Goal: Transaction & Acquisition: Book appointment/travel/reservation

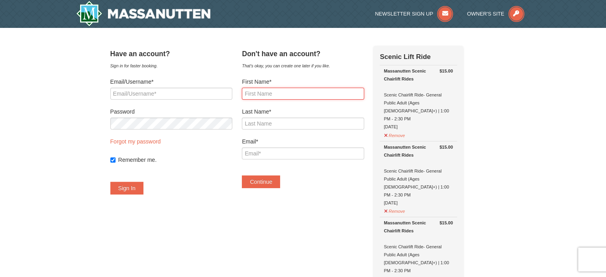
click at [286, 97] on input "First Name*" at bounding box center [303, 94] width 122 height 12
type input "Waseem"
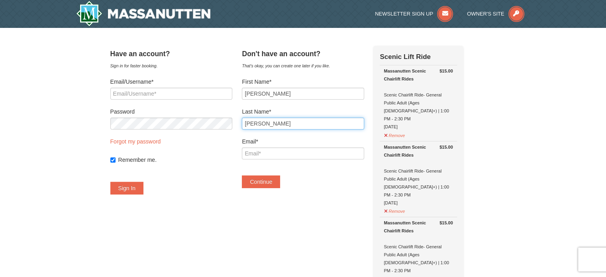
type input "Chaudhry"
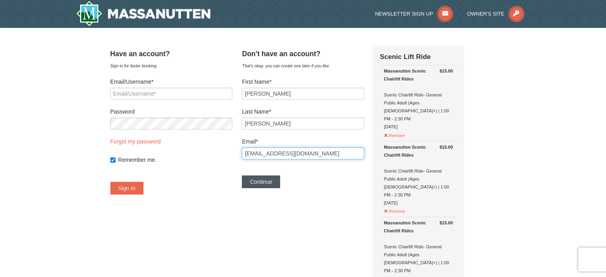
type input "[EMAIL_ADDRESS][DOMAIN_NAME]"
click at [272, 184] on button "Continue" at bounding box center [261, 181] width 38 height 13
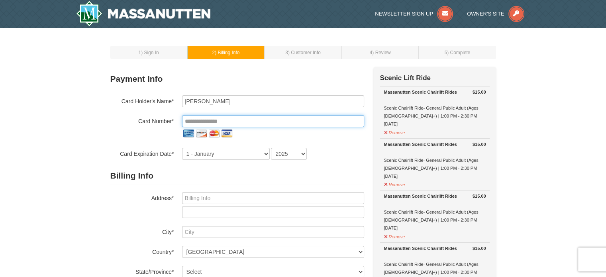
click at [232, 118] on input "tel" at bounding box center [273, 121] width 182 height 12
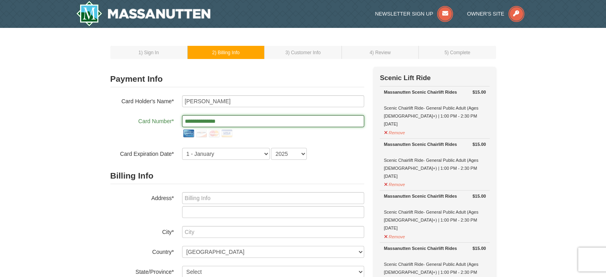
type input "**********"
select select "10"
select select "2026"
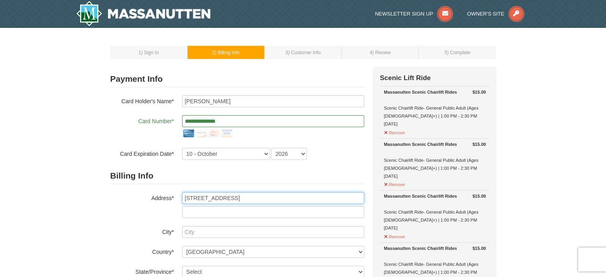
type input "54 Sanctuary Ln"
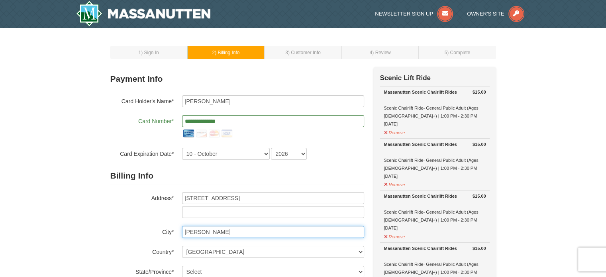
type input "Stafford"
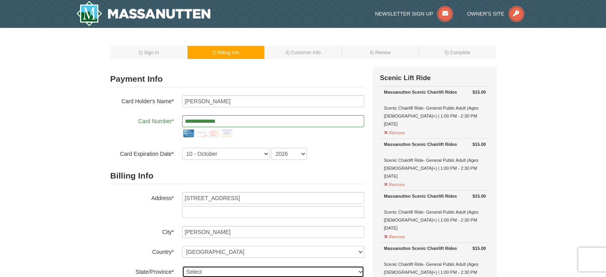
scroll to position [0, 0]
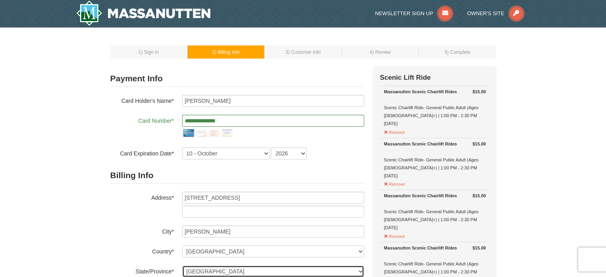
select select "VA"
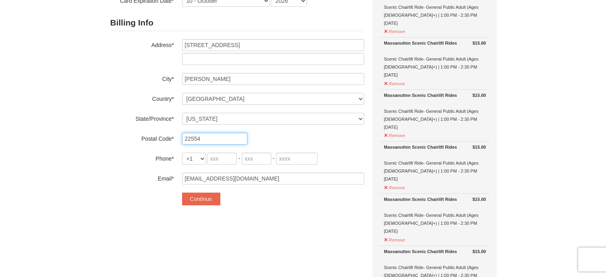
type input "22554"
type input "703"
type input "474"
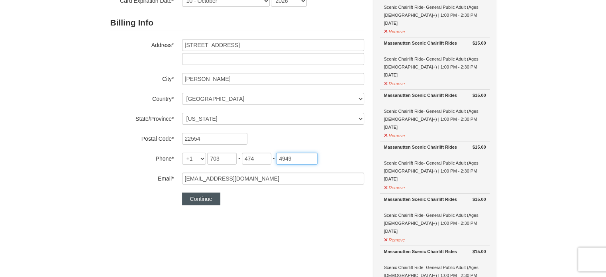
type input "4949"
click at [212, 199] on button "Continue" at bounding box center [201, 198] width 38 height 13
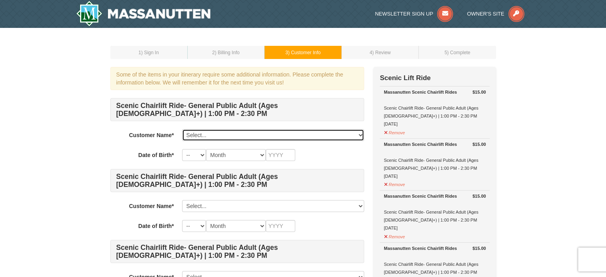
click at [218, 135] on select "Select... [PERSON_NAME] Add New..." at bounding box center [273, 135] width 182 height 12
select select "28328113"
click at [182, 129] on select "Select... [PERSON_NAME] Add New..." at bounding box center [273, 135] width 182 height 12
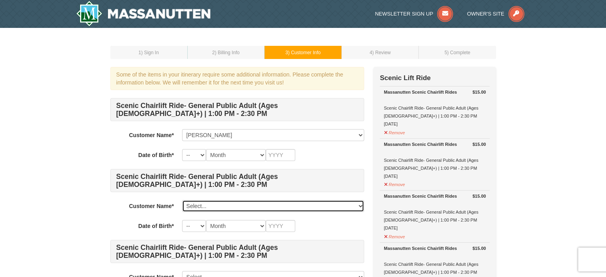
click at [208, 204] on select "Select... [PERSON_NAME] Add New..." at bounding box center [273, 206] width 182 height 12
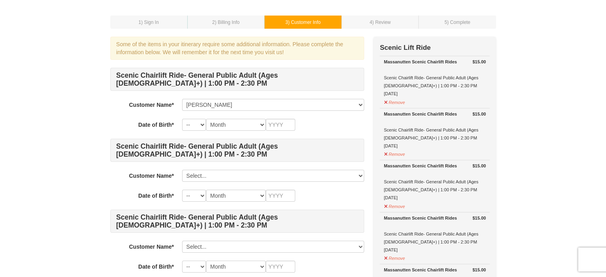
scroll to position [32, 0]
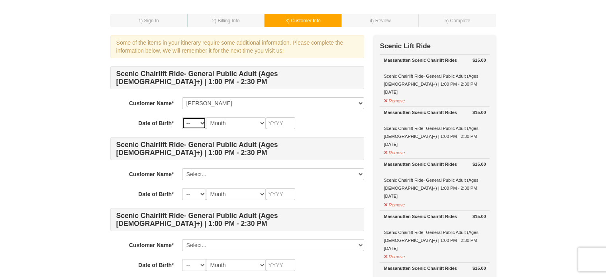
click at [191, 124] on select "-- 01 02 03 04 05 06 07 08 09 10 11 12 13 14 15 16 17 18 19 20 21 22 23 24 25 2…" at bounding box center [194, 123] width 24 height 12
click at [182, 117] on select "-- 01 02 03 04 05 06 07 08 09 10 11 12 13 14 15 16 17 18 19 20 21 22 23 24 25 2…" at bounding box center [194, 123] width 24 height 12
select select "01"
click at [231, 125] on select "Month January February March April May June July August September October Novem…" at bounding box center [236, 123] width 60 height 12
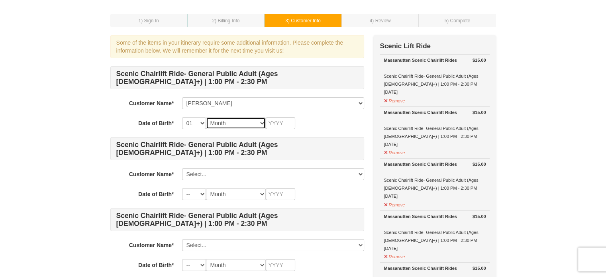
select select "08"
click at [206, 117] on select "Month January February March April May June July August September October Novem…" at bounding box center [236, 123] width 60 height 12
click at [226, 210] on h4 "Scenic Chairlift Ride- General Public Adult (Ages [DEMOGRAPHIC_DATA]+) | 1:00 P…" at bounding box center [237, 219] width 254 height 23
click at [277, 123] on input "text" at bounding box center [280, 123] width 29 height 12
type input "1981"
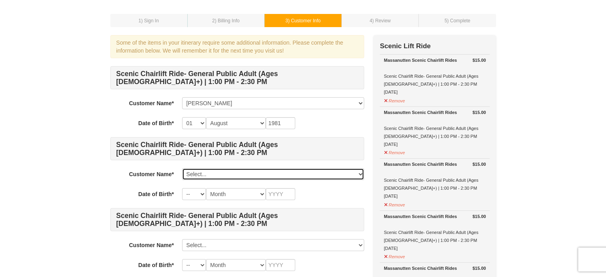
select select "28328113"
select select "01"
select select "08"
type input "1981"
select select
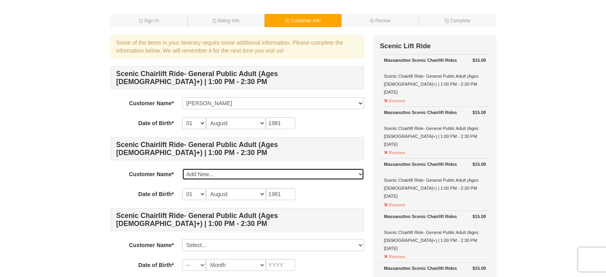
select select
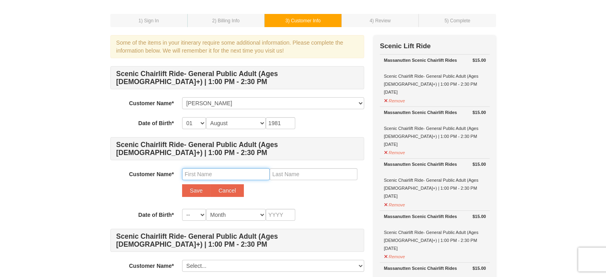
click at [212, 171] on input "text" at bounding box center [226, 174] width 88 height 12
type input "Atia"
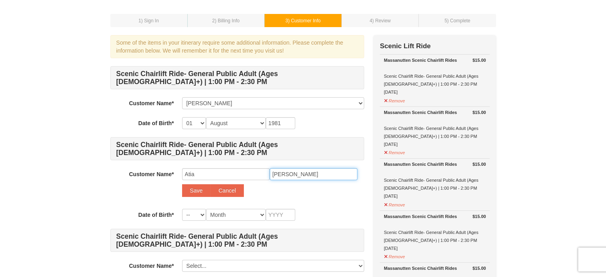
type input "Chaudhri"
click at [191, 216] on select "-- 01 02 03 04 05 06 07 08 09 10 11 12 13 14 15 16 17 18 19 20 21 22 23 24 25 2…" at bounding box center [194, 215] width 24 height 12
select select "26"
click at [182, 209] on select "-- 01 02 03 04 05 06 07 08 09 10 11 12 13 14 15 16 17 18 19 20 21 22 23 24 25 2…" at bounding box center [194, 215] width 24 height 12
click at [226, 216] on select "Month January February March April May June July August September October Novem…" at bounding box center [236, 215] width 60 height 12
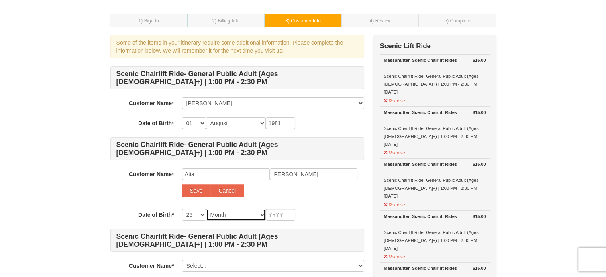
select select "06"
click at [206, 209] on select "Month January February March April May June July August September October Novem…" at bounding box center [236, 215] width 60 height 12
click at [282, 213] on input "text" at bounding box center [280, 215] width 29 height 12
type input "1984"
click at [195, 189] on button "Save" at bounding box center [196, 190] width 29 height 13
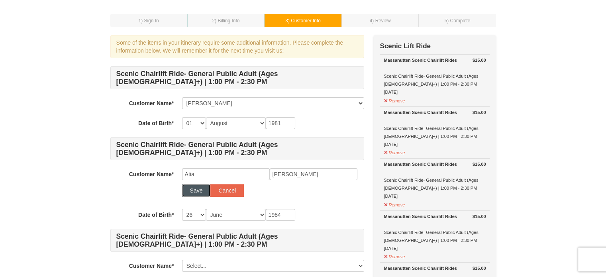
select select
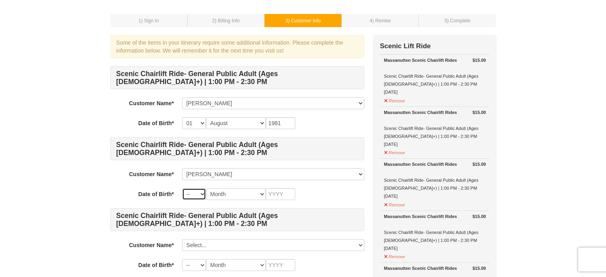
click at [202, 196] on select "-- 01 02 03 04 05 06 07 08 09 10 11 12 13 14 15 16 17 18 19 20 21 22 23 24 25 2…" at bounding box center [194, 194] width 24 height 12
select select "26"
click at [182, 188] on select "-- 01 02 03 04 05 06 07 08 09 10 11 12 13 14 15 16 17 18 19 20 21 22 23 24 25 2…" at bounding box center [194, 194] width 24 height 12
click at [238, 196] on select "Month January February March April May June July August September October Novem…" at bounding box center [236, 194] width 60 height 12
select select "06"
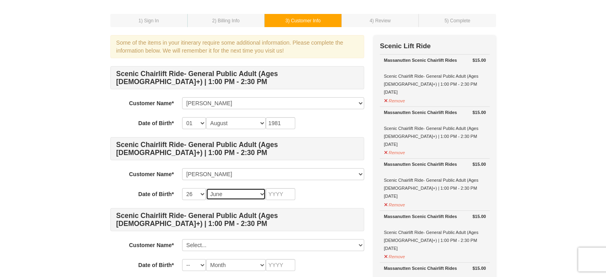
click at [206, 188] on select "Month January February March April May June July August September October Novem…" at bounding box center [236, 194] width 60 height 12
click at [285, 188] on input "text" at bounding box center [280, 194] width 29 height 12
type input "1984"
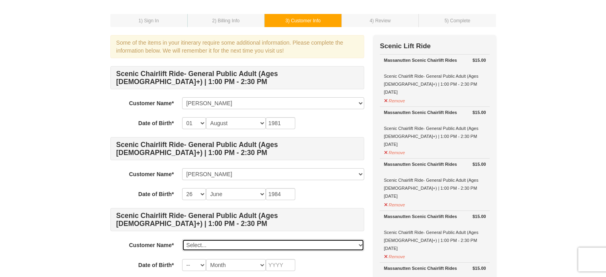
click at [212, 240] on select "Select... Waseem Chaudhry Atia Chaudhri Add New..." at bounding box center [273, 245] width 182 height 12
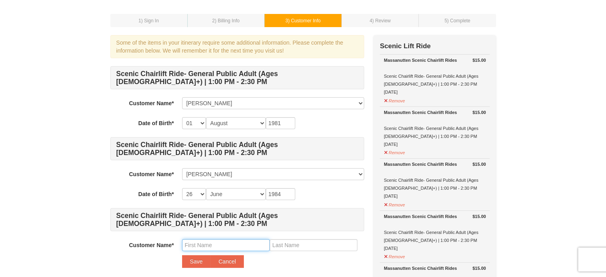
click at [209, 244] on input "text" at bounding box center [226, 245] width 88 height 12
type input "Hashir"
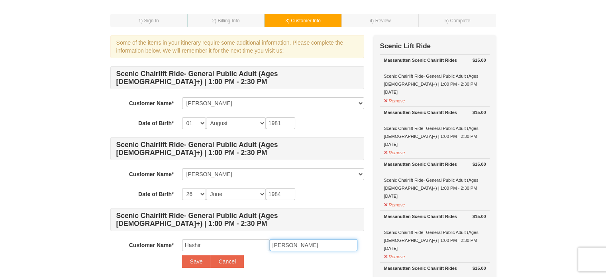
type input "Chaudhri"
click at [209, 244] on input "Hashir" at bounding box center [226, 245] width 88 height 12
type input "Navida"
click at [196, 261] on button "Save" at bounding box center [196, 261] width 29 height 13
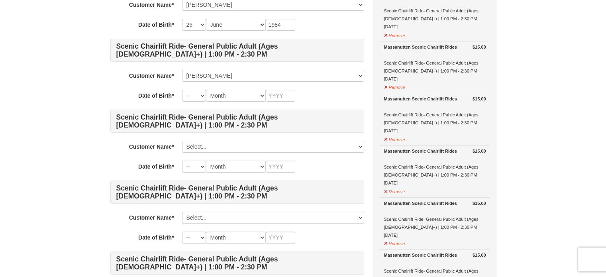
scroll to position [207, 0]
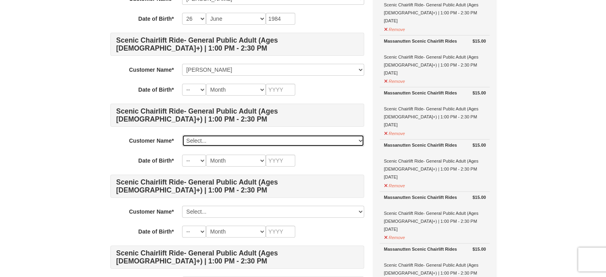
click at [220, 139] on select "Select... Waseem Chaudhry Atia Chaudhri Navida Chaudhri Add New..." at bounding box center [273, 141] width 182 height 12
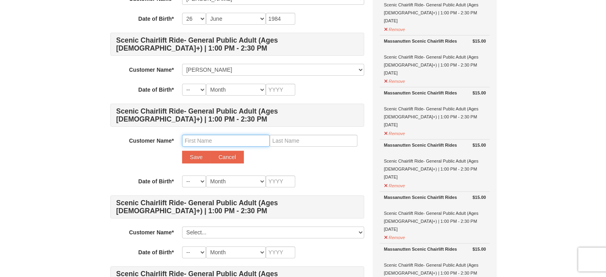
click at [195, 143] on input "text" at bounding box center [226, 141] width 88 height 12
click at [215, 140] on input "Arshad Chaiudhri" at bounding box center [226, 141] width 88 height 12
click at [224, 140] on input "Arshad Chaudhri" at bounding box center [226, 141] width 88 height 12
type input "Arshad"
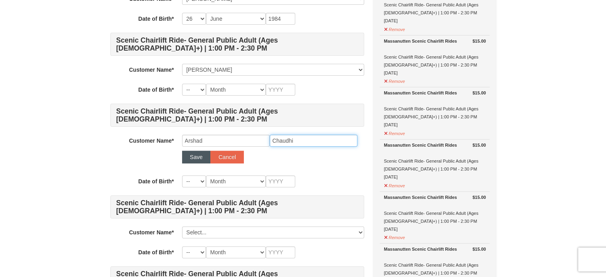
type input "Chaudhi"
click at [203, 154] on button "Save" at bounding box center [196, 157] width 29 height 13
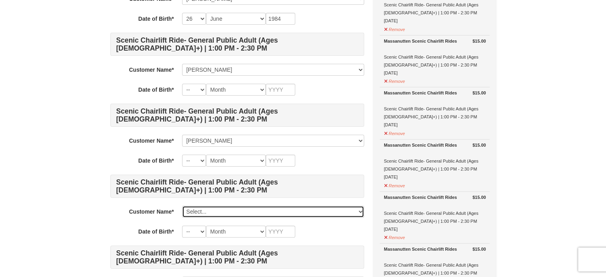
click at [199, 212] on select "Select... Waseem Chaudhry Atia Chaudhri Navida Chaudhri Arshad Chaudhi Add New.…" at bounding box center [273, 212] width 182 height 12
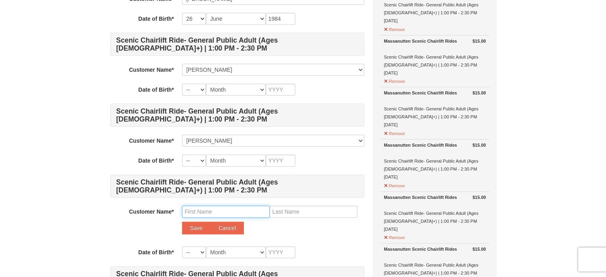
click at [190, 211] on input "text" at bounding box center [226, 212] width 88 height 12
type input "Hamna"
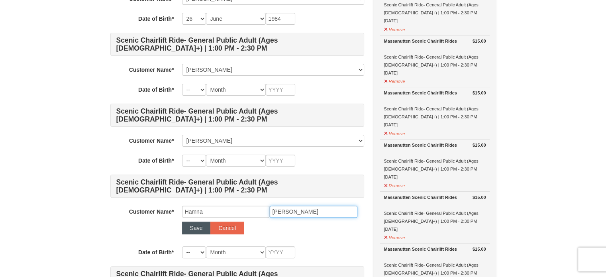
type input "Chaudhri"
click at [188, 228] on button "Save" at bounding box center [196, 228] width 29 height 13
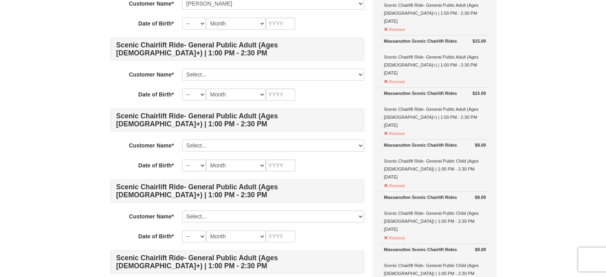
scroll to position [399, 0]
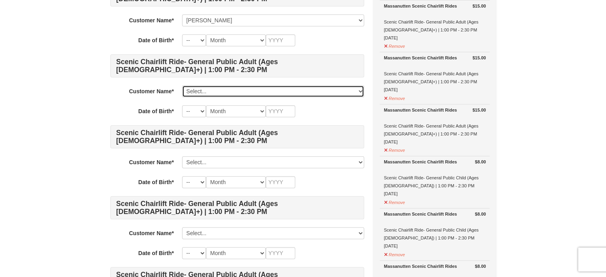
click at [199, 90] on select "Select... Waseem Chaudhry Atia Chaudhri Navida Chaudhri Arshad Chaudhi Hamna Ch…" at bounding box center [273, 91] width 182 height 12
click at [199, 89] on select "Select... Waseem Chaudhry Atia Chaudhri Navida Chaudhri Arshad Chaudhi Hamna Ch…" at bounding box center [273, 91] width 182 height 12
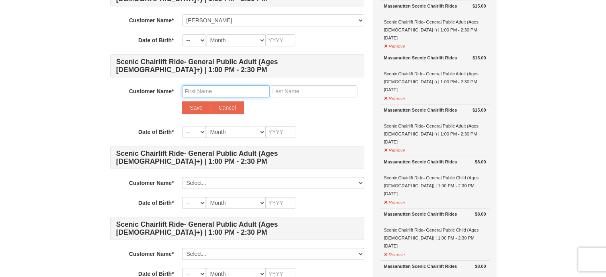
click at [198, 89] on input "text" at bounding box center [226, 91] width 88 height 12
type input "Saqib"
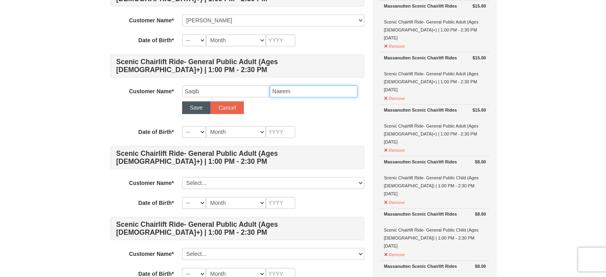
type input "Naeem"
click at [198, 105] on button "Save" at bounding box center [196, 107] width 29 height 13
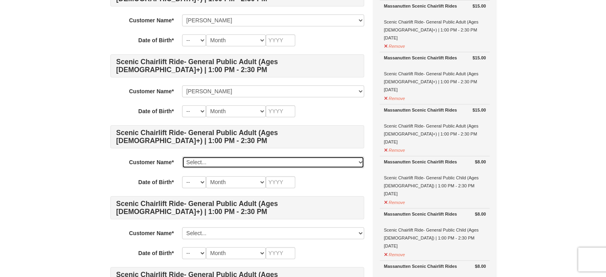
click at [206, 158] on select "Select... Waseem Chaudhry Atia Chaudhri Navida Chaudhri Arshad Chaudhi Hamna Ch…" at bounding box center [273, 162] width 182 height 12
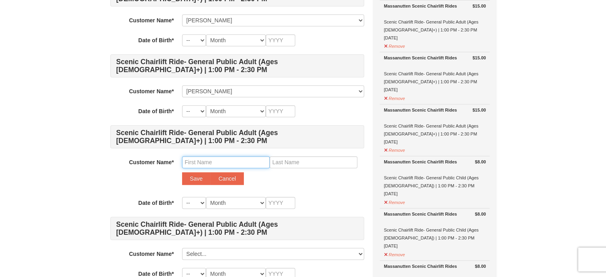
click at [190, 164] on input "text" at bounding box center [226, 162] width 88 height 12
type input "Waqas"
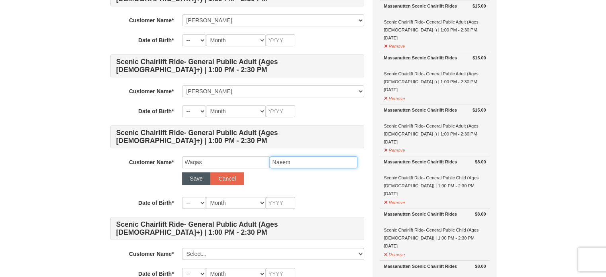
type input "Naeem"
click at [203, 177] on button "Save" at bounding box center [196, 178] width 29 height 13
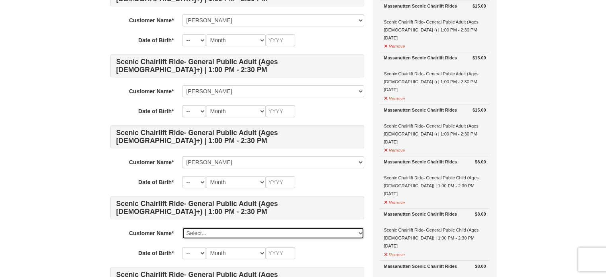
click at [198, 232] on select "Select... Waseem Chaudhry Atia Chaudhri Navida Chaudhri Arshad Chaudhi Hamna Ch…" at bounding box center [273, 233] width 182 height 12
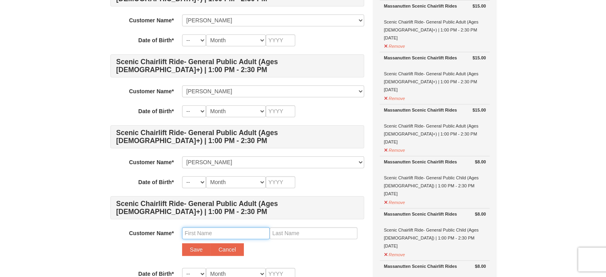
click at [202, 229] on input "text" at bounding box center [226, 233] width 88 height 12
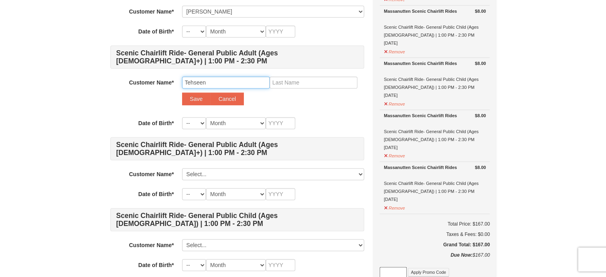
scroll to position [556, 0]
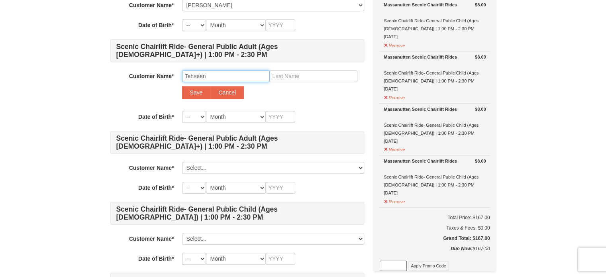
type input "Tehseen"
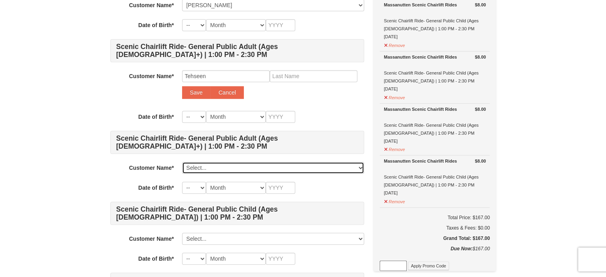
click at [208, 165] on select "Select... Waseem Chaudhry Atia Chaudhri Navida Chaudhri Arshad Chaudhi Hamna Ch…" at bounding box center [273, 168] width 182 height 12
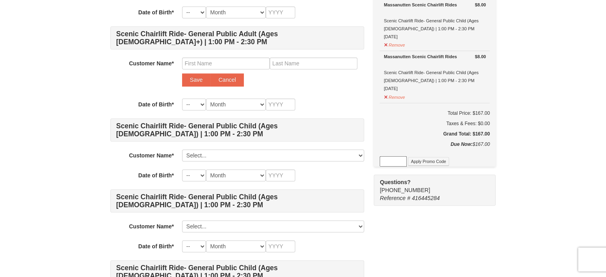
scroll to position [682, 0]
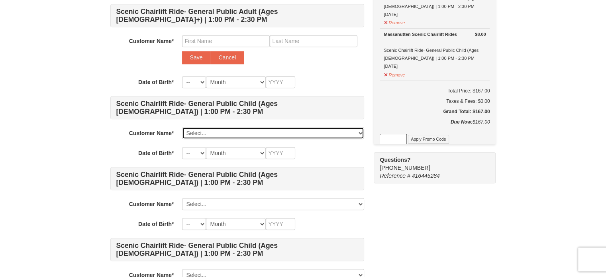
click at [213, 131] on select "Select... Waseem Chaudhry Atia Chaudhri Navida Chaudhri Arshad Chaudhi Hamna Ch…" at bounding box center [273, 133] width 182 height 12
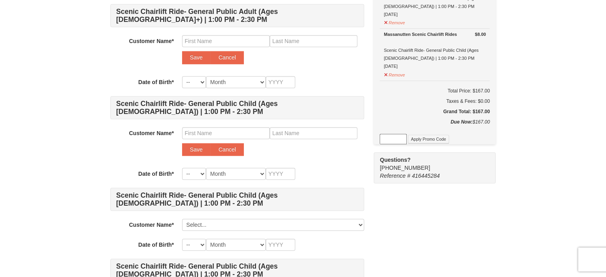
click at [198, 138] on div "Save Cancel" at bounding box center [273, 141] width 182 height 29
click at [199, 131] on input "text" at bounding box center [226, 133] width 88 height 12
type input "Hashir"
type input "Chaudhri"
click at [200, 144] on button "Save" at bounding box center [196, 149] width 29 height 13
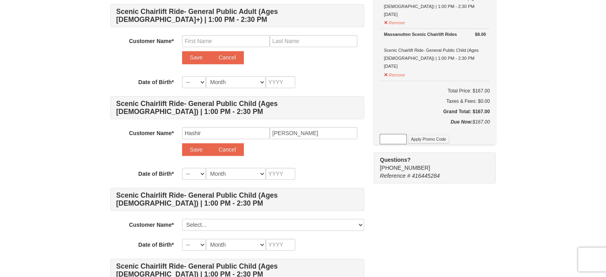
scroll to position [662, 0]
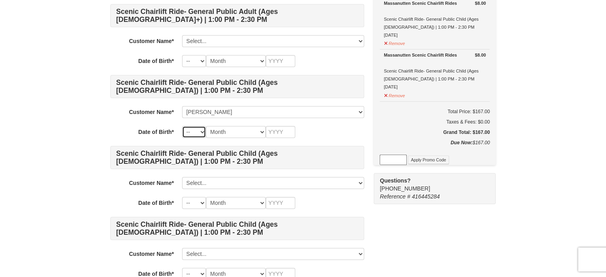
click at [191, 129] on select "-- 01 02 03 04 05 06 07 08 09 10 11 12 13 14 15 16 17 18 19 20 21 22 23 24 25 2…" at bounding box center [194, 132] width 24 height 12
select select "09"
click at [182, 126] on select "-- 01 02 03 04 05 06 07 08 09 10 11 12 13 14 15 16 17 18 19 20 21 22 23 24 25 2…" at bounding box center [194, 132] width 24 height 12
click at [216, 128] on select "Month January February March April May June July August September October Novem…" at bounding box center [236, 132] width 60 height 12
select select "03"
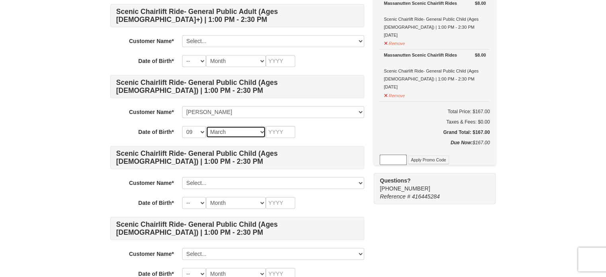
click at [206, 126] on select "Month January February March April May June July August September October Novem…" at bounding box center [236, 132] width 60 height 12
click at [271, 131] on input "text" at bounding box center [280, 132] width 29 height 12
type input "2013"
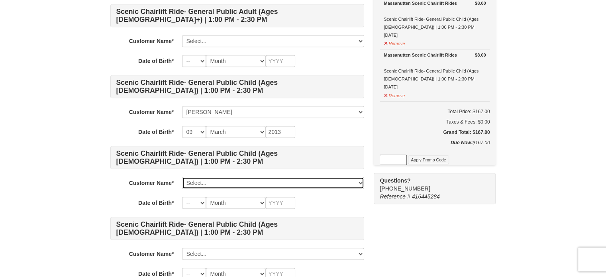
click at [225, 180] on select "Select... Waseem Chaudhry Atia Chaudhri Navida Chaudhri Arshad Chaudhi Hamna Ch…" at bounding box center [273, 183] width 182 height 12
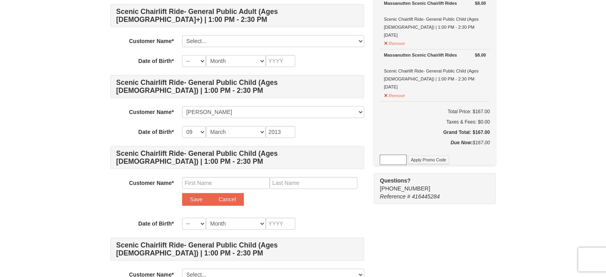
click at [204, 188] on div "Save Cancel" at bounding box center [273, 191] width 182 height 29
click at [207, 183] on input "text" at bounding box center [226, 183] width 88 height 12
type input "Alisha"
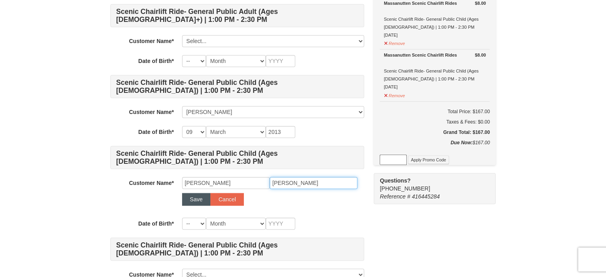
type input "Chaudhri"
click at [193, 200] on button "Save" at bounding box center [196, 199] width 29 height 13
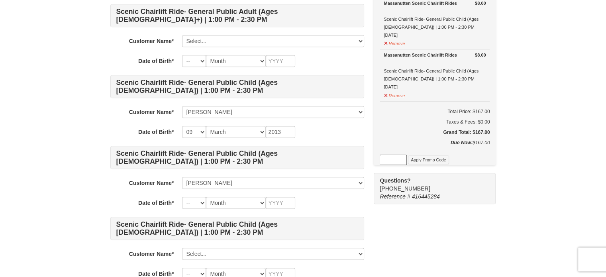
click at [196, 218] on h4 "Scenic Chairlift Ride- General Public Child (Ages 6 - 12) | 1:00 PM - 2:30 PM" at bounding box center [237, 228] width 254 height 23
click at [195, 203] on select "-- 01 02 03 04 05 06 07 08 09 10 11 12 13 14 15 16 17 18 19 20 21 22 23 24 25 2…" at bounding box center [194, 203] width 24 height 12
select select "23"
click at [182, 197] on select "-- 01 02 03 04 05 06 07 08 09 10 11 12 13 14 15 16 17 18 19 20 21 22 23 24 25 2…" at bounding box center [194, 203] width 24 height 12
click at [226, 200] on select "Month January February March April May June July August September October Novem…" at bounding box center [236, 203] width 60 height 12
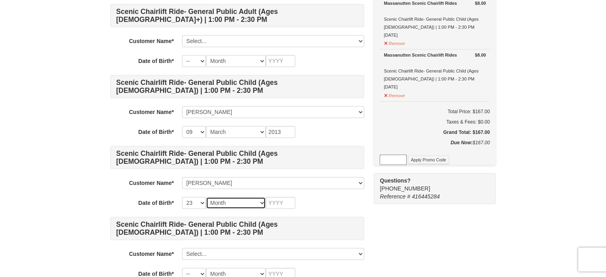
select select "11"
click at [206, 197] on select "Month January February March April May June July August September October Novem…" at bounding box center [236, 203] width 60 height 12
click at [282, 200] on input "text" at bounding box center [280, 203] width 29 height 12
type input "2016"
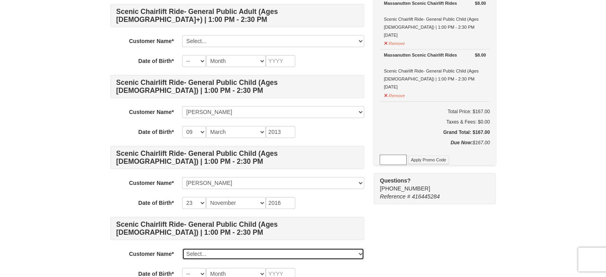
click at [238, 251] on select "Select... Waseem Chaudhry Atia Chaudhri Navida Chaudhri Arshad Chaudhi Hamna Ch…" at bounding box center [273, 254] width 182 height 12
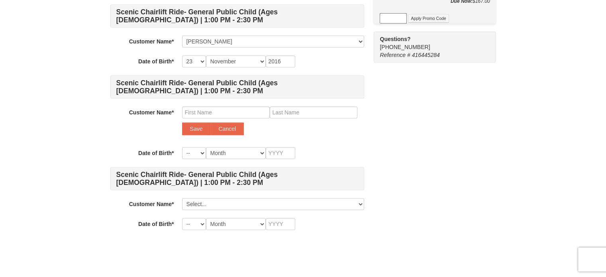
scroll to position [807, 0]
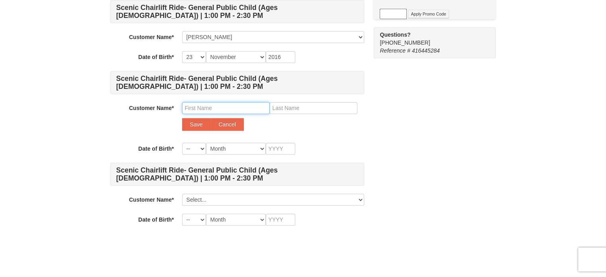
click at [223, 108] on input "text" at bounding box center [226, 108] width 88 height 12
type input "Mustafa"
click at [292, 104] on input "text" at bounding box center [314, 108] width 88 height 12
type input "Waqas"
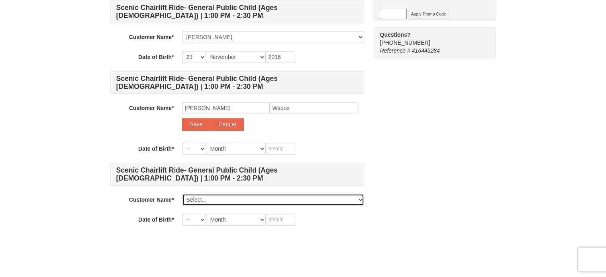
click at [200, 194] on select "Select... Waseem Chaudhry Atia Chaudhri Navida Chaudhri Arshad Chaudhi Hamna Ch…" at bounding box center [273, 200] width 182 height 12
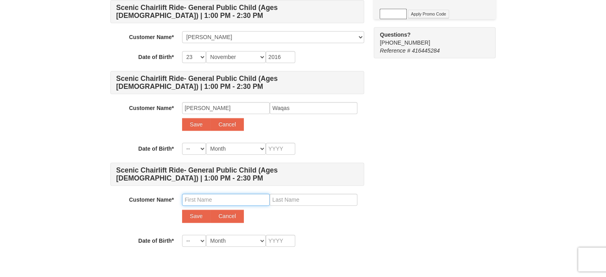
click at [207, 198] on input "text" at bounding box center [226, 200] width 88 height 12
type input "Zayan"
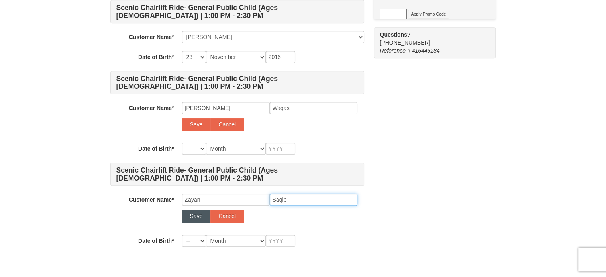
type input "Saqib"
click at [194, 212] on button "Save" at bounding box center [196, 216] width 29 height 13
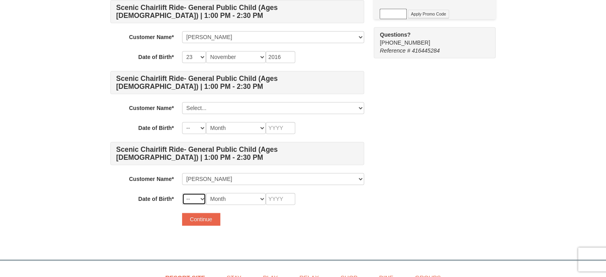
click at [194, 198] on select "-- 01 02 03 04 05 06 07 08 09 10 11 12 13 14 15 16 17 18 19 20 21 22 23 24 25 2…" at bounding box center [194, 199] width 24 height 12
select select "06"
click at [182, 193] on select "-- 01 02 03 04 05 06 07 08 09 10 11 12 13 14 15 16 17 18 19 20 21 22 23 24 25 2…" at bounding box center [194, 199] width 24 height 12
click at [225, 193] on select "Month January February March April May June July August September October Novem…" at bounding box center [236, 199] width 60 height 12
select select "08"
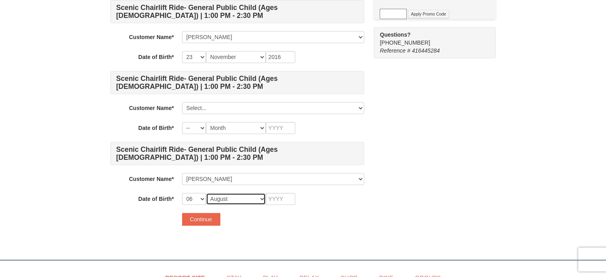
click at [206, 193] on select "Month January February March April May June July August September October Novem…" at bounding box center [236, 199] width 60 height 12
click at [279, 197] on input "text" at bounding box center [280, 199] width 29 height 12
type input "2022"
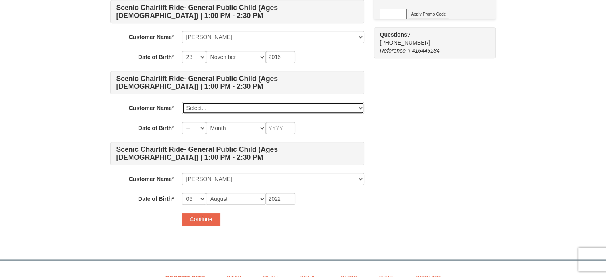
click at [207, 105] on select "Select... Waseem Chaudhry Atia Chaudhri Navida Chaudhri Arshad Chaudhi Hamna Ch…" at bounding box center [273, 108] width 182 height 12
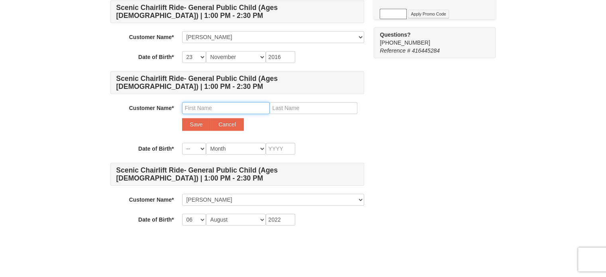
click at [203, 104] on input "text" at bounding box center [226, 108] width 88 height 12
type input "Mustafa"
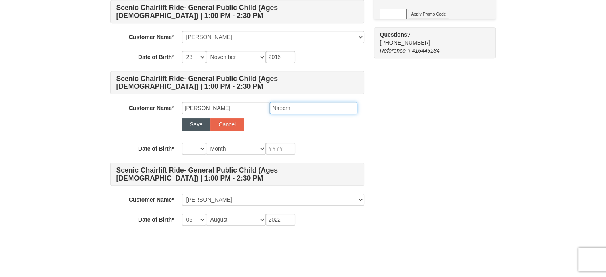
type input "Naeem"
click at [192, 122] on button "Save" at bounding box center [196, 124] width 29 height 13
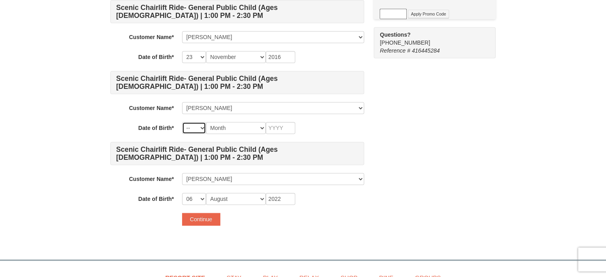
click at [192, 126] on select "-- 01 02 03 04 05 06 07 08 09 10 11 12 13 14 15 16 17 18 19 20 21 22 23 24 25 2…" at bounding box center [194, 128] width 24 height 12
click at [270, 127] on input "text" at bounding box center [280, 128] width 29 height 12
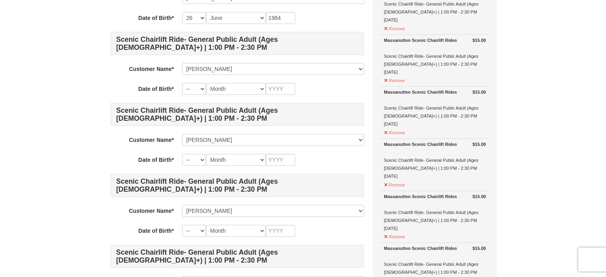
scroll to position [210, 0]
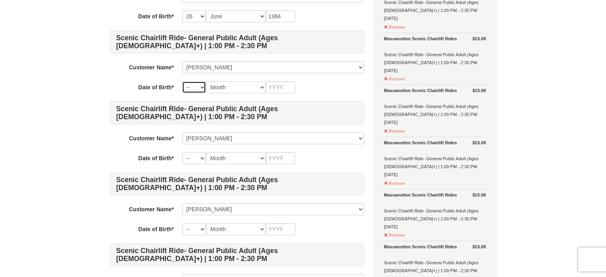
click at [198, 84] on select "-- 01 02 03 04 05 06 07 08 09 10 11 12 13 14 15 16 17 18 19 20 21 22 23 24 25 2…" at bounding box center [194, 87] width 24 height 12
select select "15"
click at [182, 81] on select "-- 01 02 03 04 05 06 07 08 09 10 11 12 13 14 15 16 17 18 19 20 21 22 23 24 25 2…" at bounding box center [194, 87] width 24 height 12
click at [223, 84] on select "Month January February March April May June July August September October Novem…" at bounding box center [236, 87] width 60 height 12
select select "12"
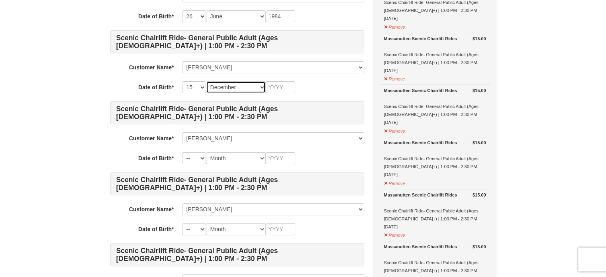
click at [206, 81] on select "Month January February March April May June July August September October Novem…" at bounding box center [236, 87] width 60 height 12
click at [198, 155] on select "-- 01 02 03 04 05 06 07 08 09 10 11 12 13 14 15 16 17 18 19 20 21 22 23 24 25 2…" at bounding box center [194, 158] width 24 height 12
select select "01"
click at [182, 152] on select "-- 01 02 03 04 05 06 07 08 09 10 11 12 13 14 15 16 17 18 19 20 21 22 23 24 25 2…" at bounding box center [194, 158] width 24 height 12
click at [218, 161] on select "Month January February March April May June July August September October Novem…" at bounding box center [236, 158] width 60 height 12
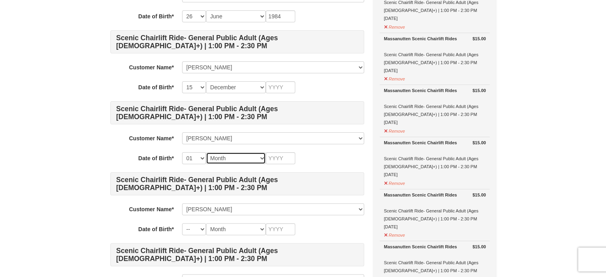
select select "05"
click at [206, 152] on select "Month January February March April May June July August September October Novem…" at bounding box center [236, 158] width 60 height 12
click at [280, 160] on input "text" at bounding box center [280, 158] width 29 height 12
click at [189, 230] on select "-- 01 02 03 04 05 06 07 08 09 10 11 12 13 14 15 16 17 18 19 20 21 22 23 24 25 2…" at bounding box center [194, 229] width 24 height 12
click at [231, 226] on select "Month January February March April May June July August September October Novem…" at bounding box center [236, 229] width 60 height 12
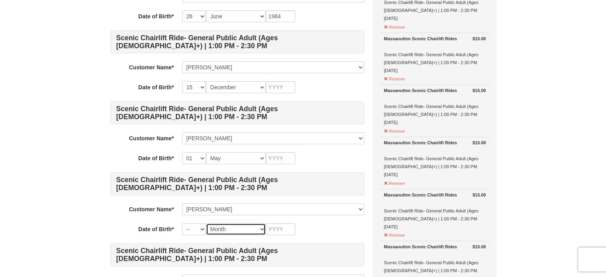
select select "02"
click at [206, 223] on select "Month January February March April May June July August September October Novem…" at bounding box center [236, 229] width 60 height 12
click at [277, 227] on input "text" at bounding box center [280, 229] width 29 height 12
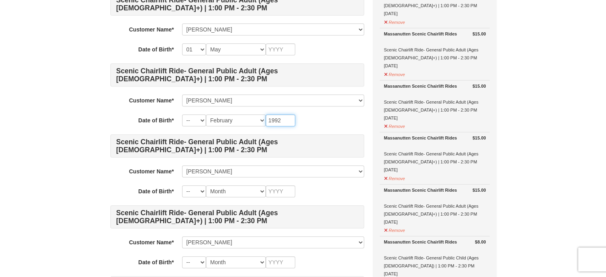
scroll to position [327, 0]
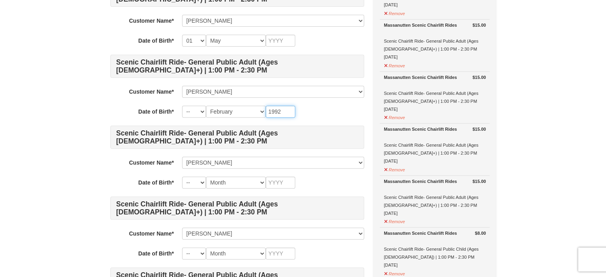
type input "1992"
click at [194, 111] on select "-- 01 02 03 04 05 06 07 08 09 10 11 12 13 14 15 16 17 18 19 20 21 22 23 24 25 2…" at bounding box center [194, 112] width 24 height 12
select select "05"
click at [182, 106] on select "-- 01 02 03 04 05 06 07 08 09 10 11 12 13 14 15 16 17 18 19 20 21 22 23 24 25 2…" at bounding box center [194, 112] width 24 height 12
click at [195, 186] on select "-- 01 02 03 04 05 06 07 08 09 10 11 12 13 14 15 16 17 18 19 20 21 22 23 24 25 2…" at bounding box center [194, 183] width 24 height 12
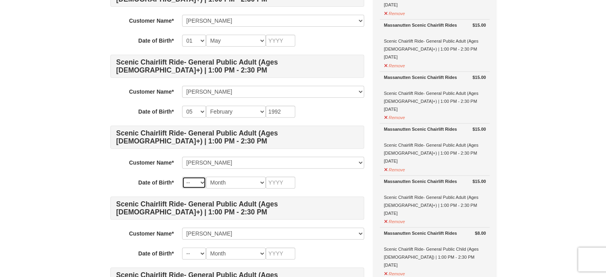
select select "12"
click at [182, 177] on select "-- 01 02 03 04 05 06 07 08 09 10 11 12 13 14 15 16 17 18 19 20 21 22 23 24 25 2…" at bounding box center [194, 183] width 24 height 12
click at [221, 177] on select "Month January February March April May June July August September October Novem…" at bounding box center [236, 183] width 60 height 12
select select "02"
click at [206, 177] on select "Month January February March April May June July August September October Novem…" at bounding box center [236, 183] width 60 height 12
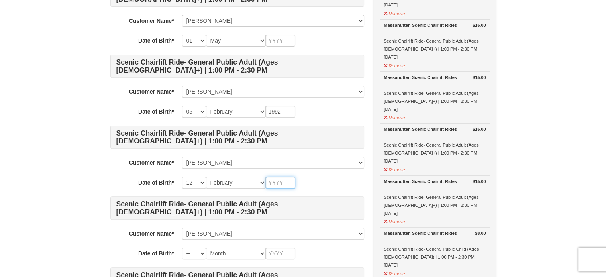
click at [274, 180] on input "text" at bounding box center [280, 183] width 29 height 12
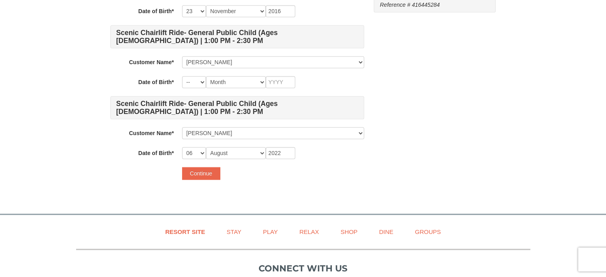
scroll to position [859, 0]
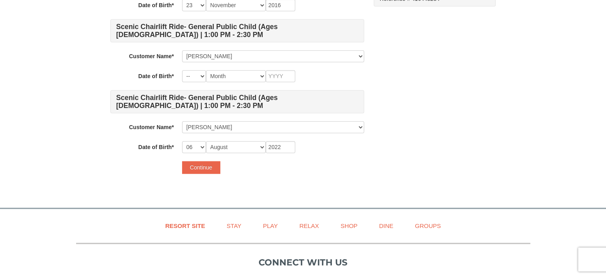
type input "1992"
click at [188, 147] on select "-- 01 02 03 04 05 06 07 08 09 10 11 12 13 14 15 16 17 18 19 20 21 22 23 24 25 2…" at bounding box center [194, 147] width 24 height 12
select select "04"
click at [182, 141] on select "-- 01 02 03 04 05 06 07 08 09 10 11 12 13 14 15 16 17 18 19 20 21 22 23 24 25 2…" at bounding box center [194, 147] width 24 height 12
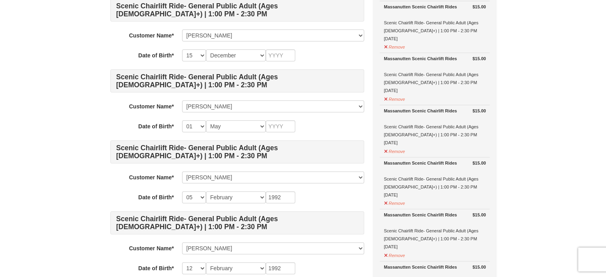
scroll to position [230, 0]
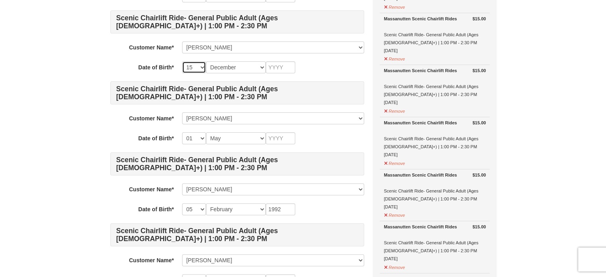
click at [196, 68] on select "-- 01 02 03 04 05 06 07 08 09 10 11 12 13 14 15 16 17 18 19 20 21 22 23 24 25 2…" at bounding box center [194, 67] width 24 height 12
select select "25"
click at [182, 61] on select "-- 01 02 03 04 05 06 07 08 09 10 11 12 13 14 15 16 17 18 19 20 21 22 23 24 25 2…" at bounding box center [194, 67] width 24 height 12
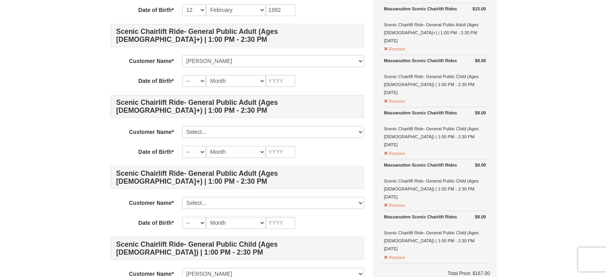
scroll to position [501, 0]
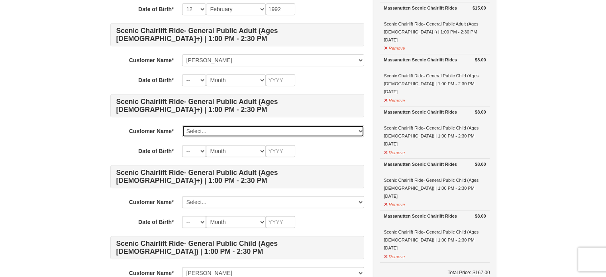
click at [209, 133] on select "Select... Waseem Chaudhry Atia Chaudhri Navida Chaudhri Arshad Chaudhi Hamna Ch…" at bounding box center [273, 131] width 182 height 12
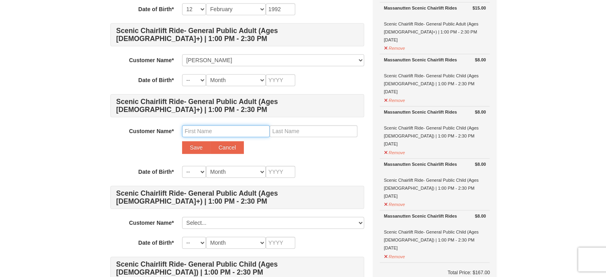
click at [204, 132] on input "text" at bounding box center [226, 131] width 88 height 12
type input "Tehseen"
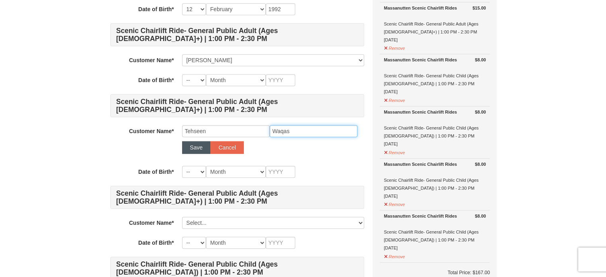
type input "Waqas"
click at [199, 144] on button "Save" at bounding box center [196, 147] width 29 height 13
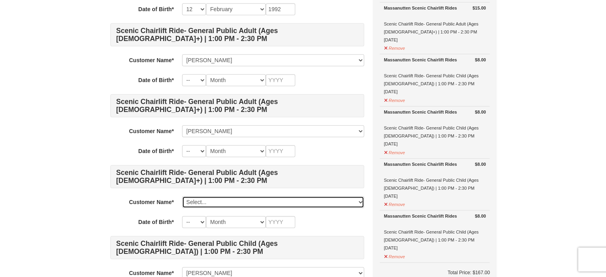
click at [190, 201] on select "Select... Waseem Chaudhry Atia Chaudhri Navida Chaudhri Arshad Chaudhi Hamna Ch…" at bounding box center [273, 202] width 182 height 12
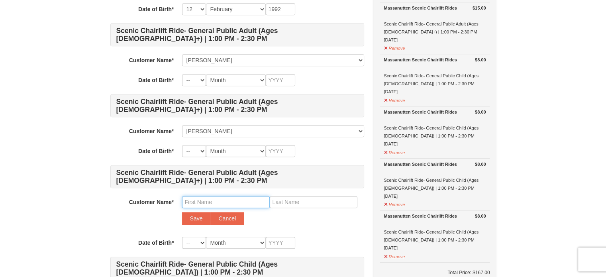
click at [200, 196] on input "text" at bounding box center [226, 202] width 88 height 12
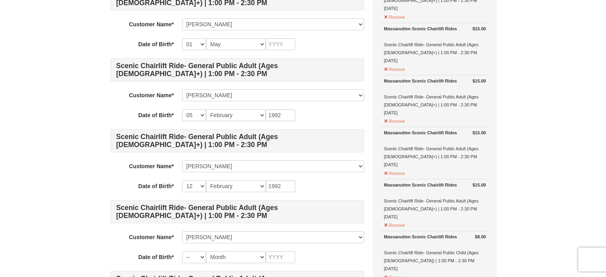
scroll to position [328, 0]
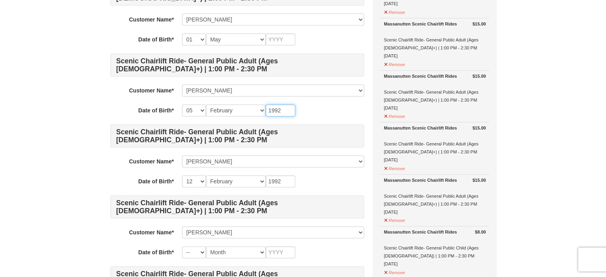
click at [281, 108] on input "1992" at bounding box center [280, 110] width 29 height 12
type input "1992"
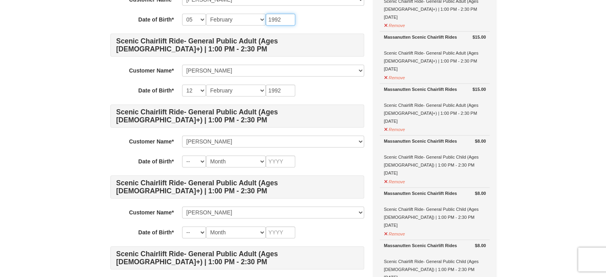
scroll to position [431, 0]
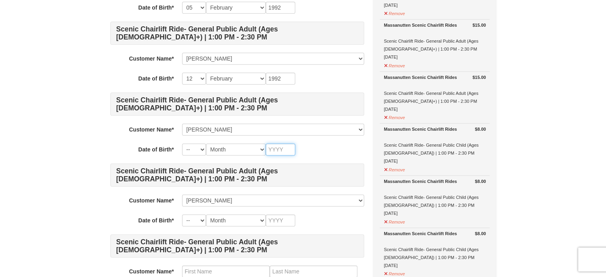
click at [282, 151] on input "text" at bounding box center [280, 149] width 29 height 12
type input "1988"
click at [202, 151] on select "-- 01 02 03 04 05 06 07 08 09 10 11 12 13 14 15 16 17 18 19 20 21 22 23 24 25 2…" at bounding box center [194, 149] width 24 height 12
select select "09"
click at [182, 143] on select "-- 01 02 03 04 05 06 07 08 09 10 11 12 13 14 15 16 17 18 19 20 21 22 23 24 25 2…" at bounding box center [194, 149] width 24 height 12
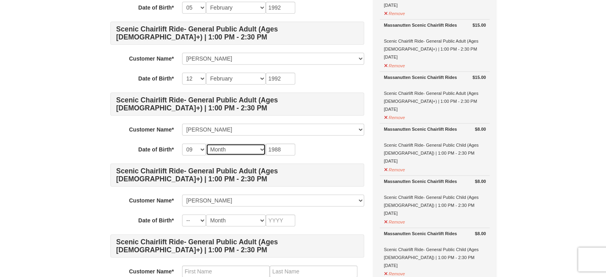
click at [223, 145] on select "Month January February March April May June July August September October Novem…" at bounding box center [236, 149] width 60 height 12
select select "05"
click at [206, 143] on select "Month January February March April May June July August September October Novem…" at bounding box center [236, 149] width 60 height 12
click at [288, 221] on input "text" at bounding box center [280, 220] width 29 height 12
type input "1990"
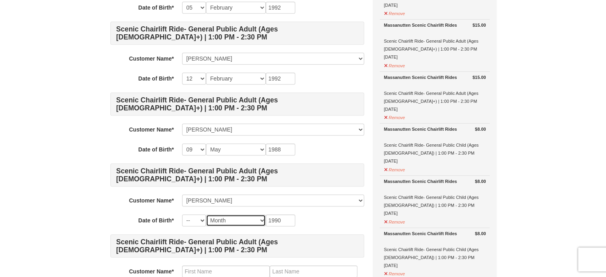
click at [238, 216] on select "Month January February March April May June July August September October Novem…" at bounding box center [236, 220] width 60 height 12
select select "03"
click at [206, 214] on select "Month January February March April May June July August September October Novem…" at bounding box center [236, 220] width 60 height 12
click at [197, 215] on select "-- 01 02 03 04 05 06 07 08 09 10 11 12 13 14 15 16 17 18 19 20 21 22 23 24 25 2…" at bounding box center [194, 220] width 24 height 12
select select "17"
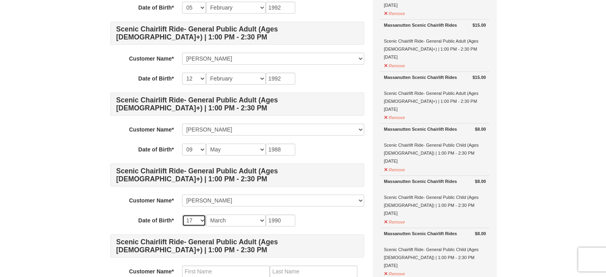
click at [182, 214] on select "-- 01 02 03 04 05 06 07 08 09 10 11 12 13 14 15 16 17 18 19 20 21 22 23 24 25 2…" at bounding box center [194, 220] width 24 height 12
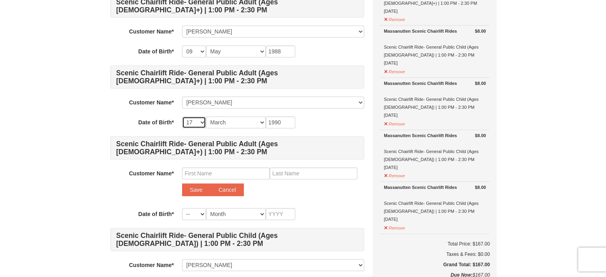
scroll to position [537, 0]
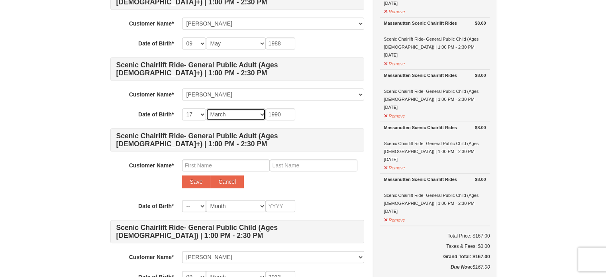
click at [241, 108] on select "Month January February March April May June July August September October Novem…" at bounding box center [236, 114] width 60 height 12
select select "02"
click at [206, 108] on select "Month January February March April May June July August September October Novem…" at bounding box center [236, 114] width 60 height 12
click at [213, 161] on input "text" at bounding box center [226, 165] width 88 height 12
type input "Aliya"
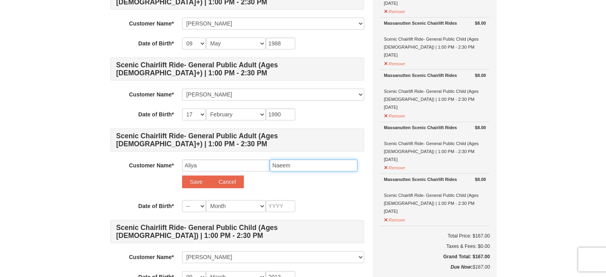
type input "Naeem"
click at [193, 163] on input "Aliya" at bounding box center [226, 165] width 88 height 12
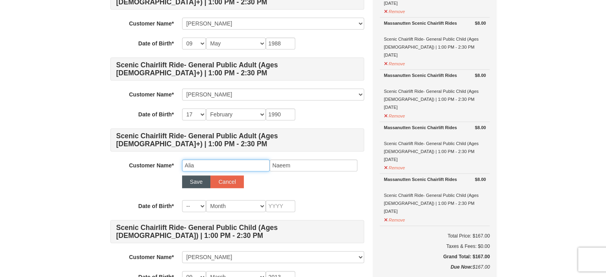
type input "Alia"
click at [188, 184] on button "Save" at bounding box center [196, 181] width 29 height 13
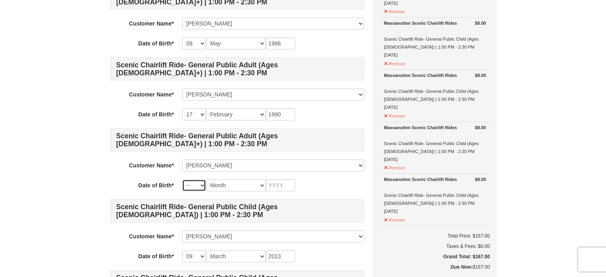
click at [198, 186] on select "-- 01 02 03 04 05 06 07 08 09 10 11 12 13 14 15 16 17 18 19 20 21 22 23 24 25 2…" at bounding box center [194, 185] width 24 height 12
click at [279, 183] on input "text" at bounding box center [280, 185] width 29 height 12
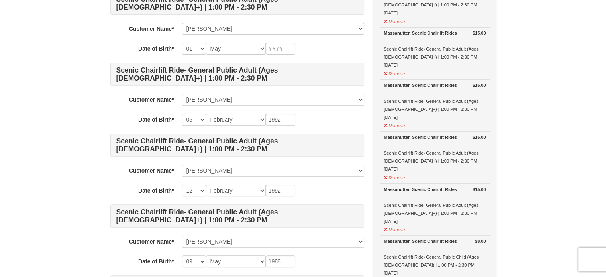
scroll to position [247, 0]
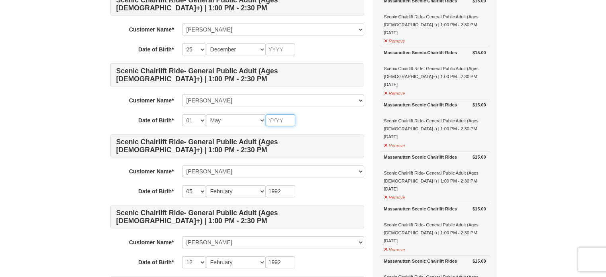
click at [289, 121] on input "text" at bounding box center [280, 120] width 29 height 12
type input "1949"
click at [277, 49] on input "text" at bounding box center [280, 49] width 29 height 12
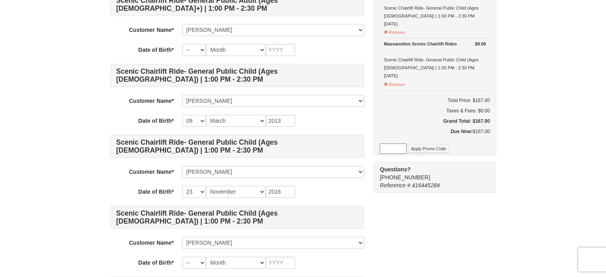
scroll to position [651, 0]
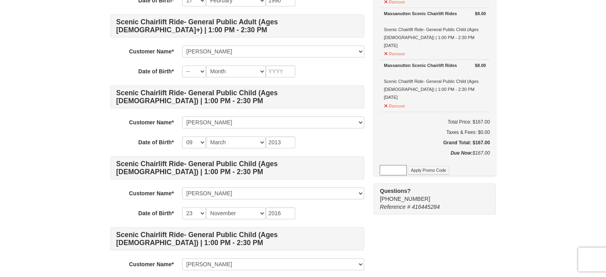
type input "1962"
click at [282, 68] on input "text" at bounding box center [280, 71] width 29 height 12
type input "1962"
click at [232, 66] on select "Month January February March April May June July August September October Novem…" at bounding box center [236, 71] width 60 height 12
select select "08"
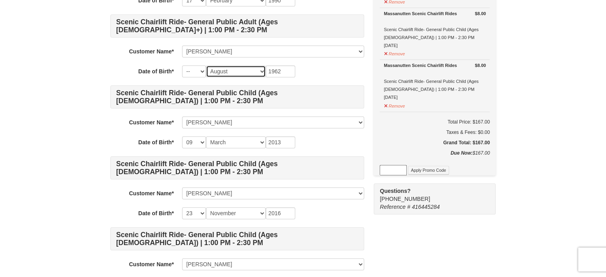
click at [206, 65] on select "Month January February March April May June July August September October Novem…" at bounding box center [236, 71] width 60 height 12
click at [192, 67] on select "-- 01 02 03 04 05 06 07 08 09 10 11 12 13 14 15 16 17 18 19 20 21 22 23 24 25 2…" at bounding box center [194, 71] width 24 height 12
select select "14"
click at [182, 65] on select "-- 01 02 03 04 05 06 07 08 09 10 11 12 13 14 15 16 17 18 19 20 21 22 23 24 25 2…" at bounding box center [194, 71] width 24 height 12
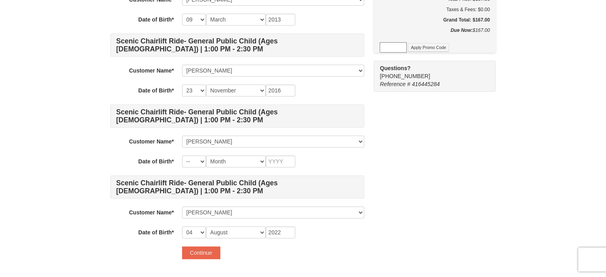
scroll to position [778, 0]
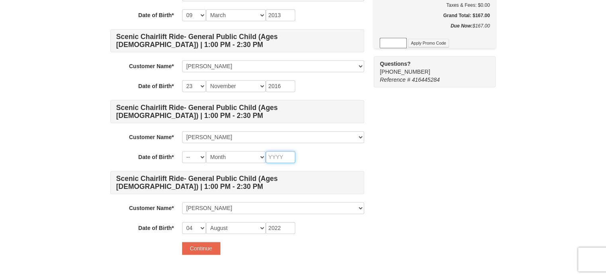
click at [276, 151] on input "text" at bounding box center [280, 157] width 29 height 12
type input "2018"
click at [242, 151] on select "Month January February March April May June July August September October Novem…" at bounding box center [236, 157] width 60 height 12
select select "02"
click at [206, 151] on select "Month January February March April May June July August September October Novem…" at bounding box center [236, 157] width 60 height 12
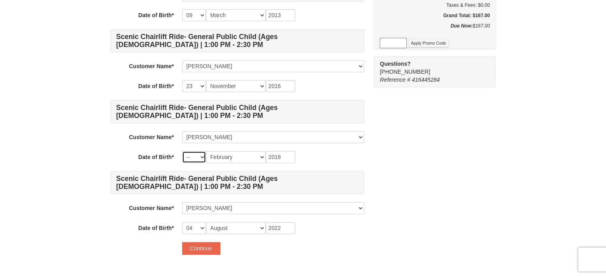
click at [193, 151] on select "-- 01 02 03 04 05 06 07 08 09 10 11 12 13 14 15 16 17 18 19 20 21 22 23 24 25 2…" at bounding box center [194, 157] width 24 height 12
click at [182, 151] on select "-- 01 02 03 04 05 06 07 08 09 10 11 12 13 14 15 16 17 18 19 20 21 22 23 24 25 2…" at bounding box center [194, 157] width 24 height 12
click at [190, 153] on select "-- 01 02 03 04 05 06 07 08 09 10 11 12 13 14 15 16 17 18 19 20 21 22 23 24 25 2…" at bounding box center [194, 157] width 24 height 12
select select "27"
click at [182, 151] on select "-- 01 02 03 04 05 06 07 08 09 10 11 12 13 14 15 16 17 18 19 20 21 22 23 24 25 2…" at bounding box center [194, 157] width 24 height 12
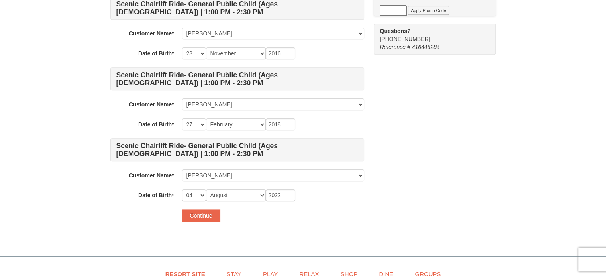
scroll to position [893, 0]
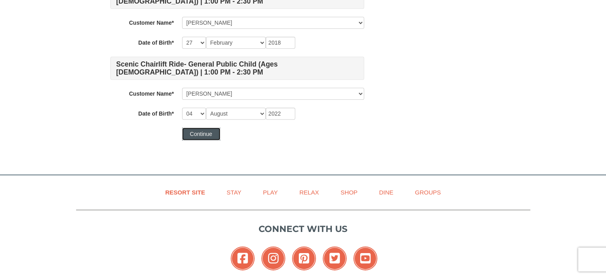
click at [202, 131] on button "Continue" at bounding box center [201, 134] width 38 height 13
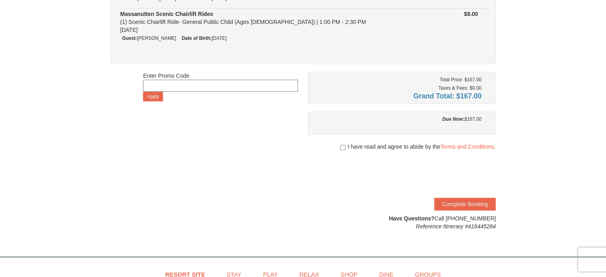
scroll to position [585, 0]
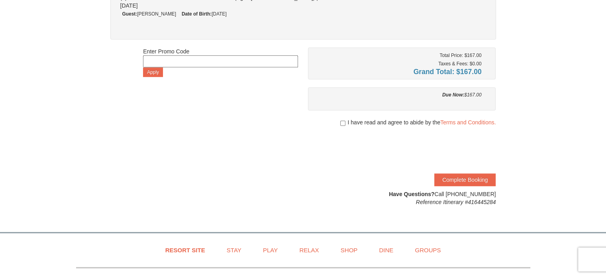
drag, startPoint x: 611, startPoint y: 52, endPoint x: 612, endPoint y: 205, distance: 153.0
click at [341, 121] on input "checkbox" at bounding box center [342, 123] width 5 height 6
checkbox input "true"
click at [462, 175] on button "Complete Booking" at bounding box center [464, 179] width 61 height 13
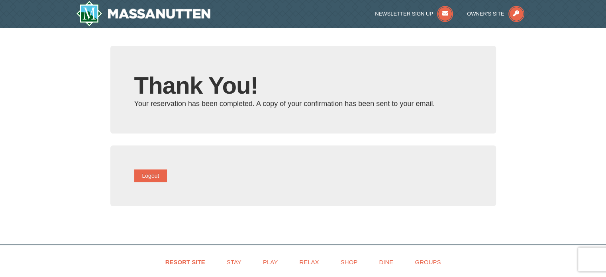
type input "[EMAIL_ADDRESS][DOMAIN_NAME]"
